Goal: Transaction & Acquisition: Purchase product/service

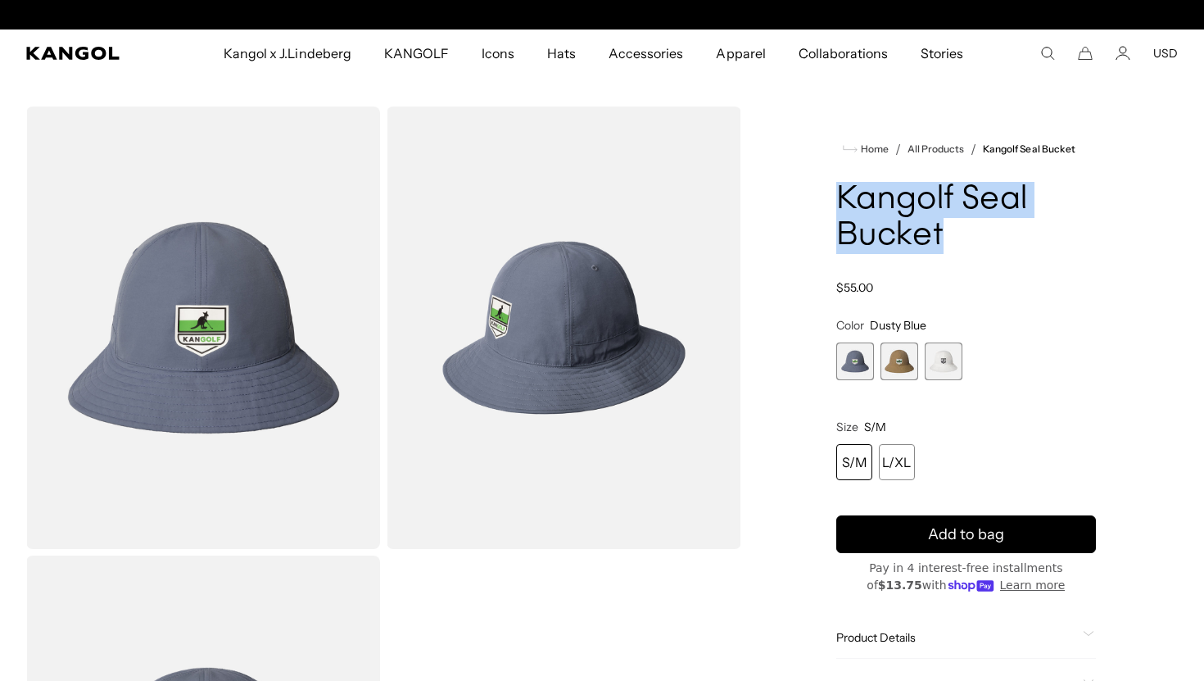
scroll to position [0, 337]
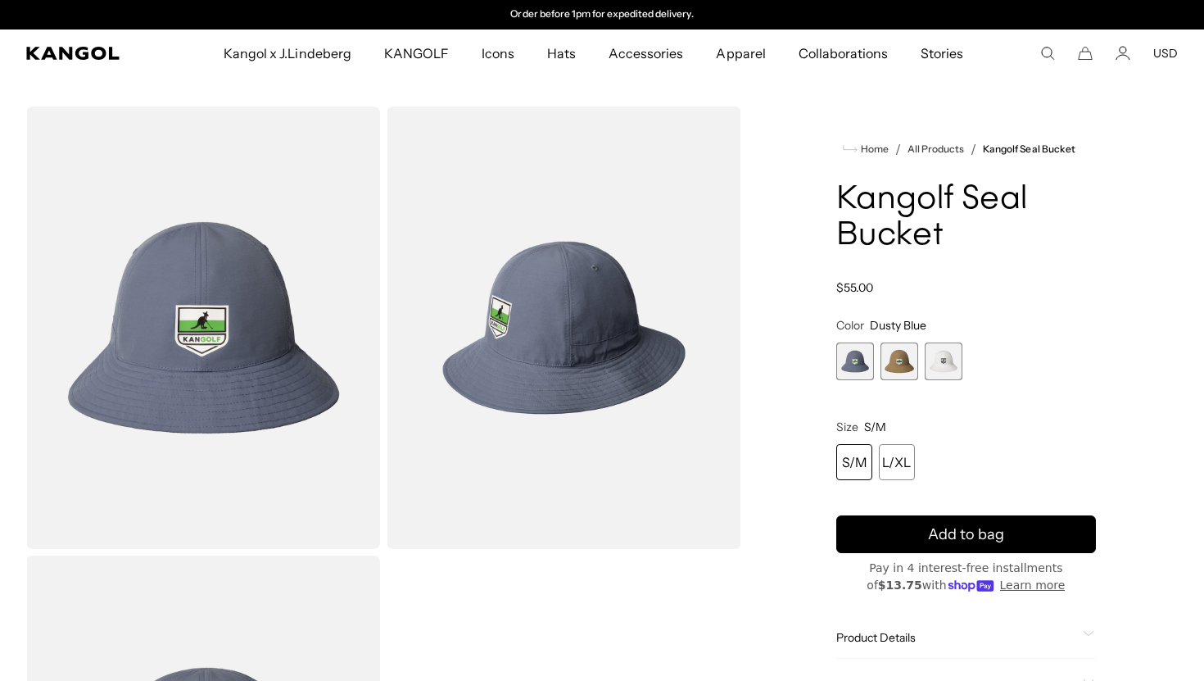
click at [591, 632] on div "Gallery Viewer" at bounding box center [383, 552] width 715 height 892
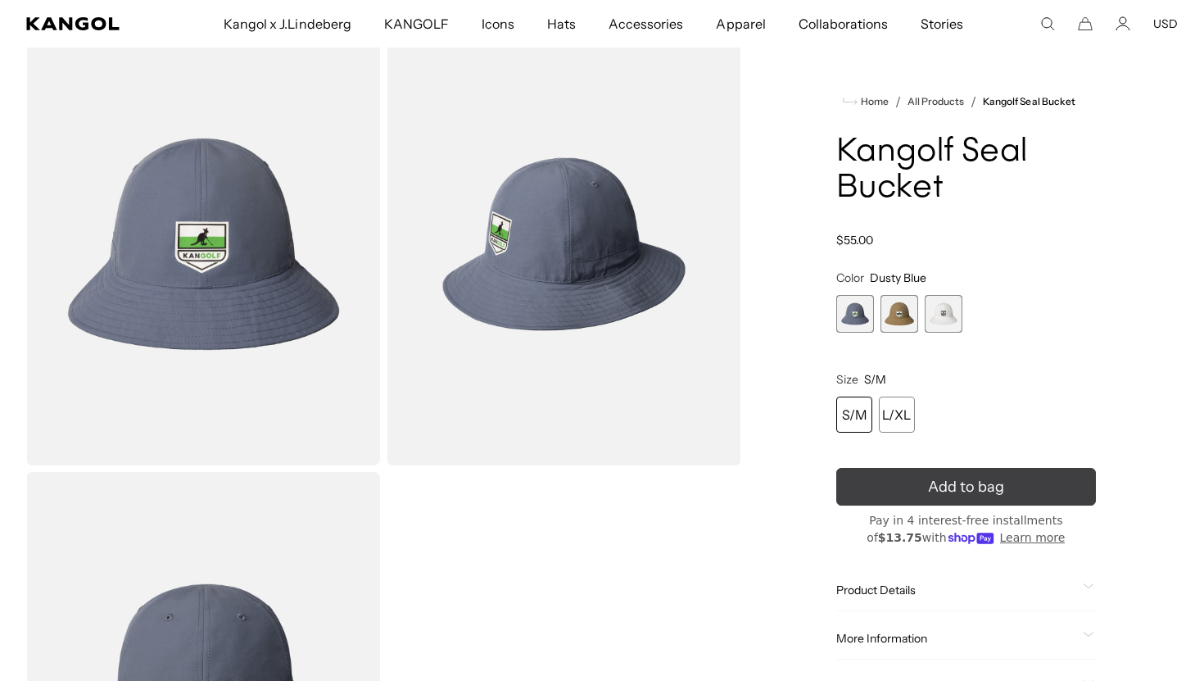
click at [892, 494] on button "Add to bag" at bounding box center [966, 487] width 260 height 38
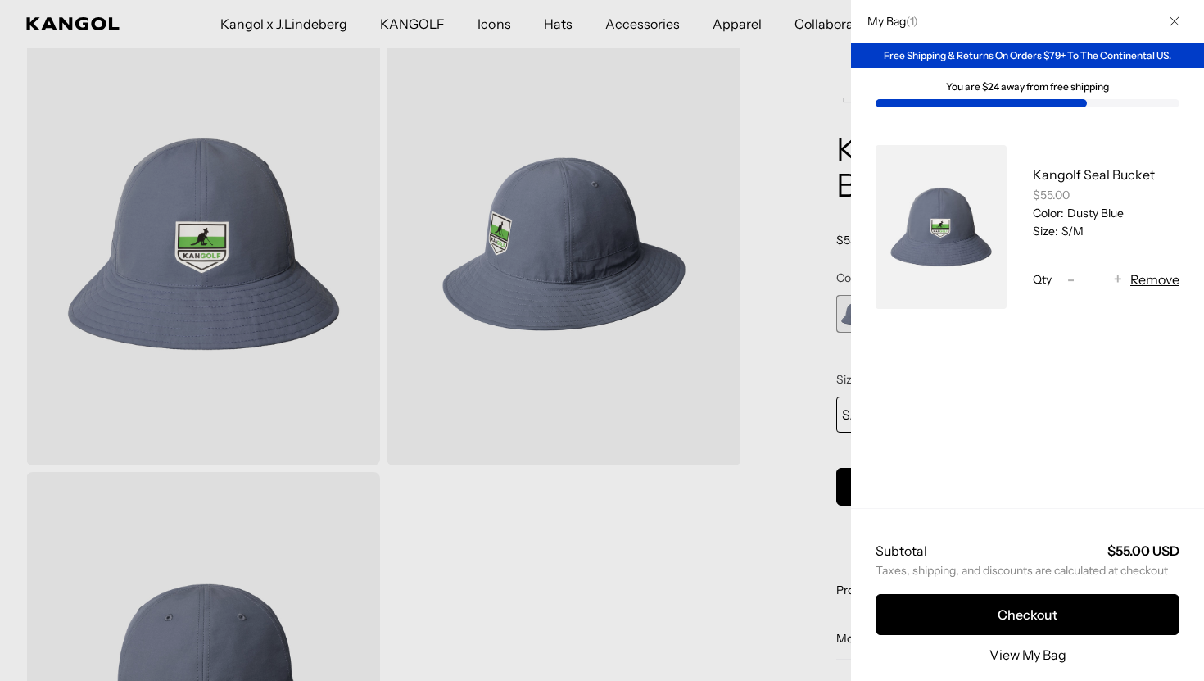
scroll to position [0, 0]
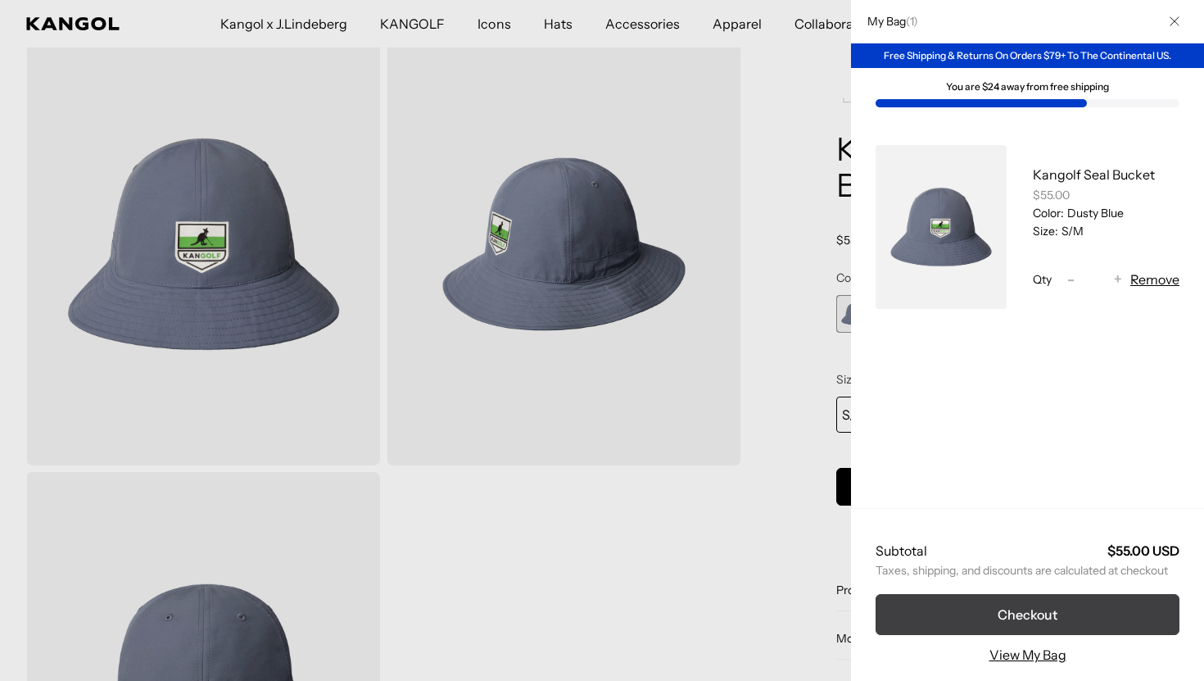
click at [1038, 611] on button "Checkout" at bounding box center [1028, 614] width 304 height 41
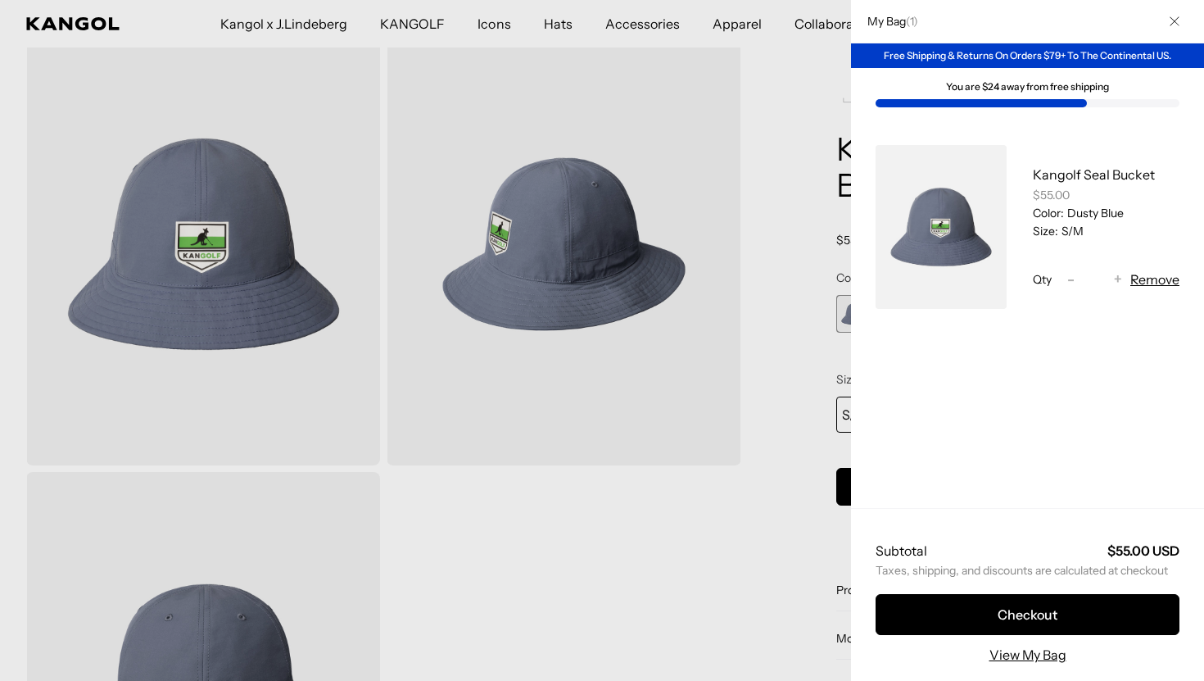
scroll to position [0, 337]
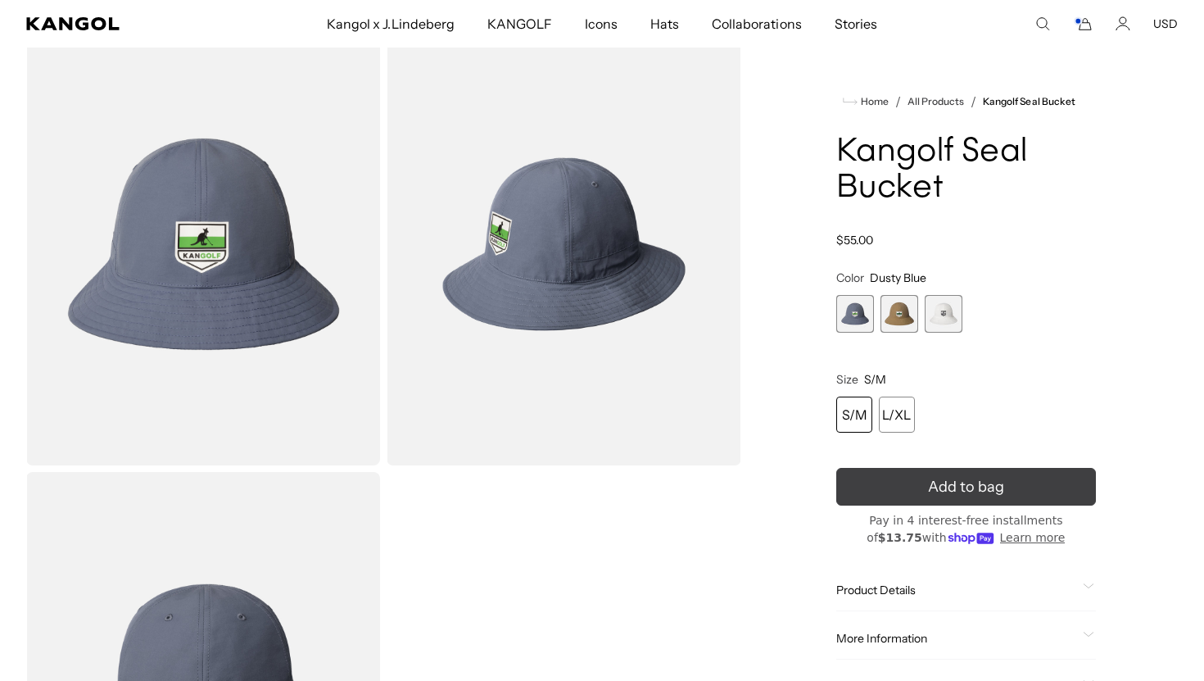
click at [904, 473] on button "Add to bag" at bounding box center [966, 487] width 260 height 38
click at [900, 485] on button "Add to bag" at bounding box center [966, 487] width 260 height 38
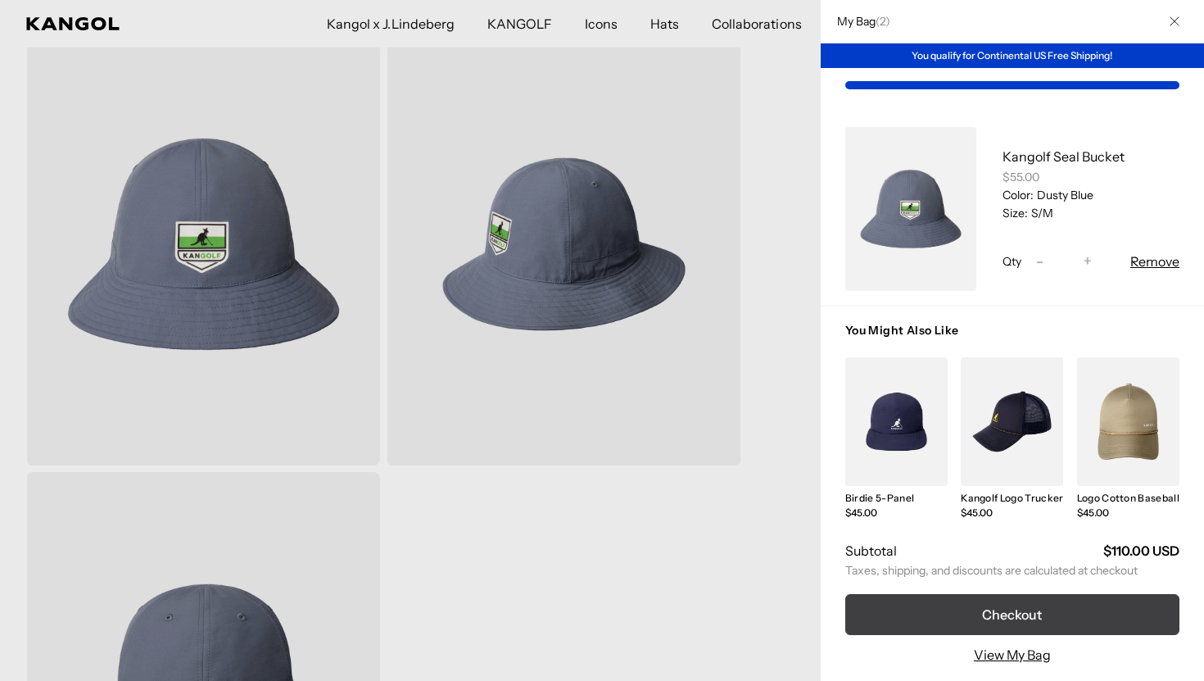
scroll to position [0, 337]
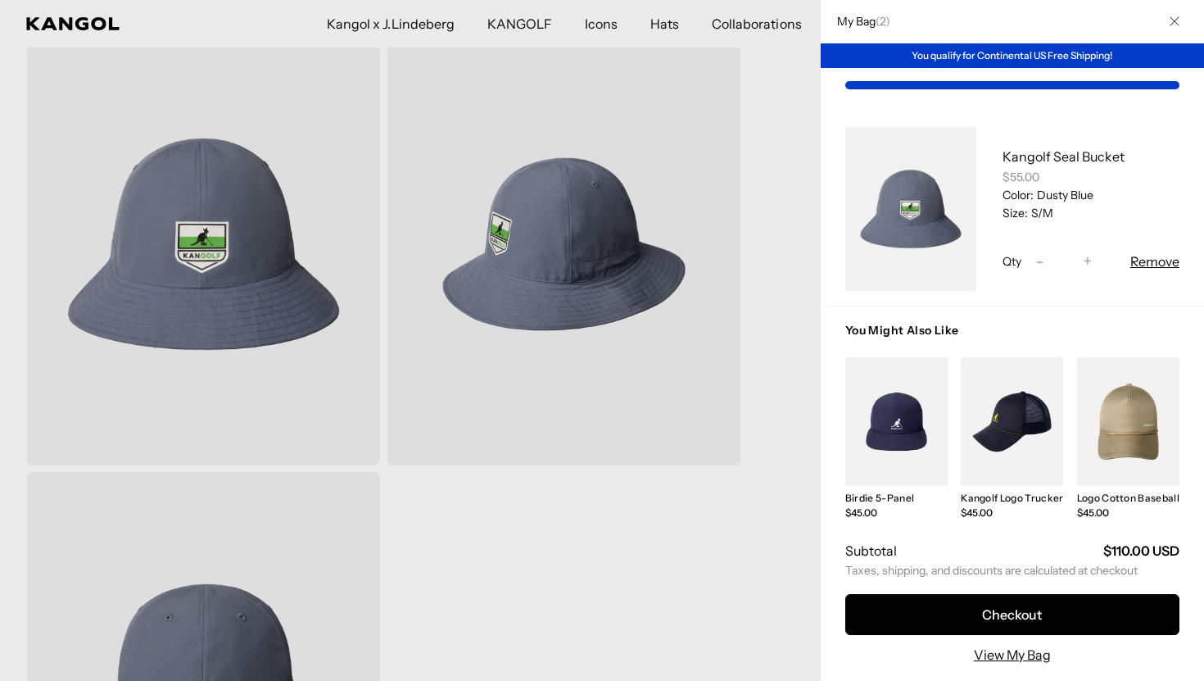
click at [1147, 265] on button "Remove" at bounding box center [1154, 261] width 49 height 20
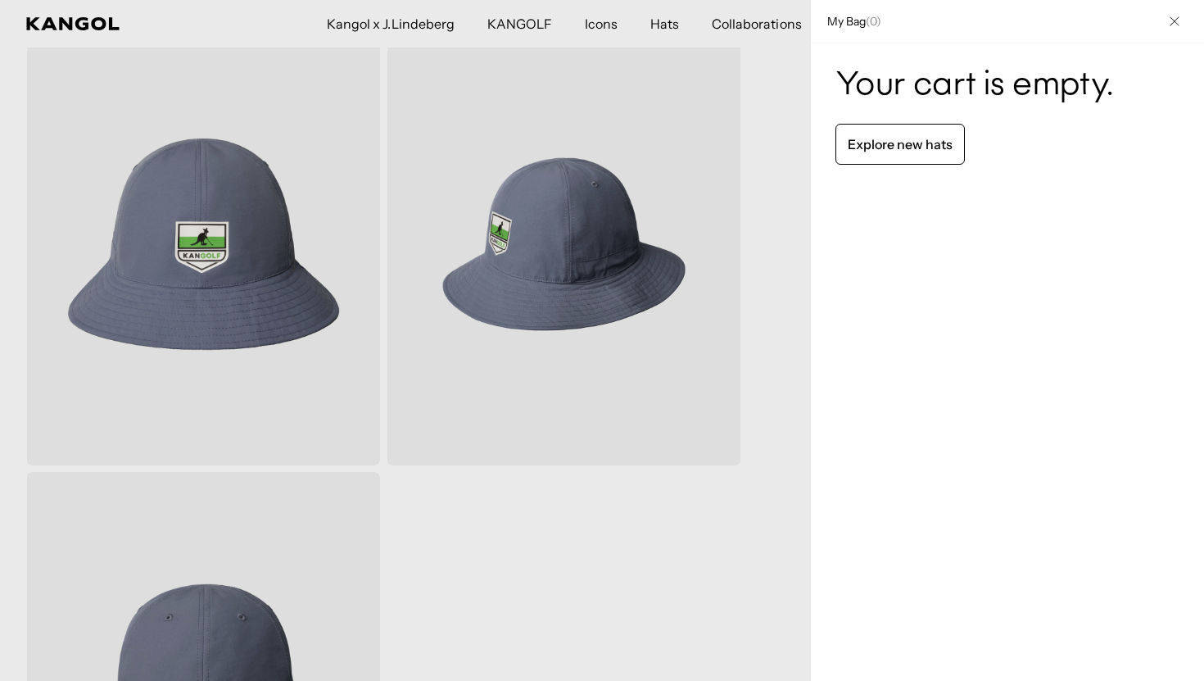
scroll to position [0, 0]
click at [1174, 22] on icon "Close" at bounding box center [1175, 21] width 10 height 10
